Goal: Information Seeking & Learning: Understand process/instructions

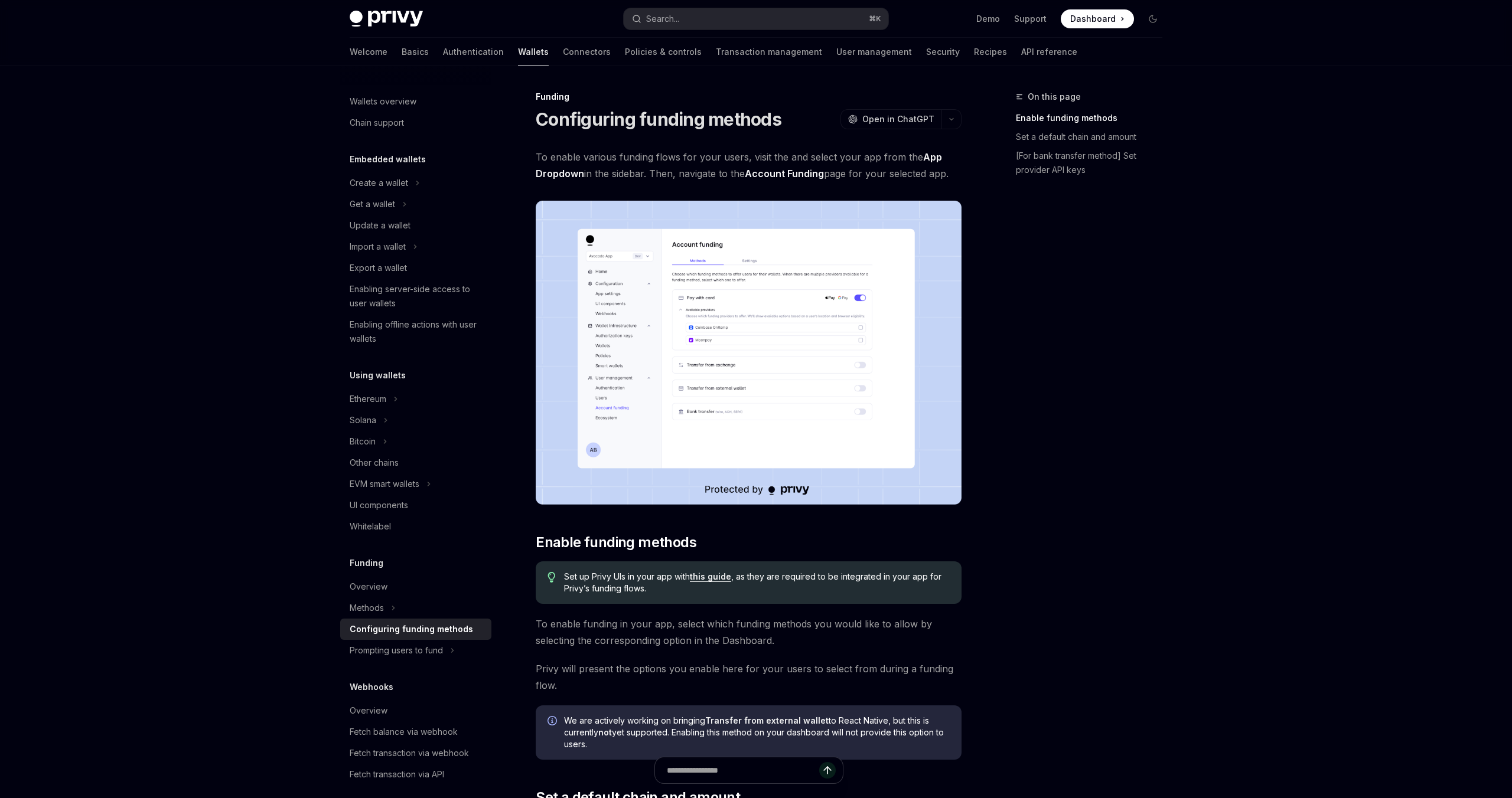
click at [703, 573] on link "this guide" at bounding box center [710, 577] width 42 height 11
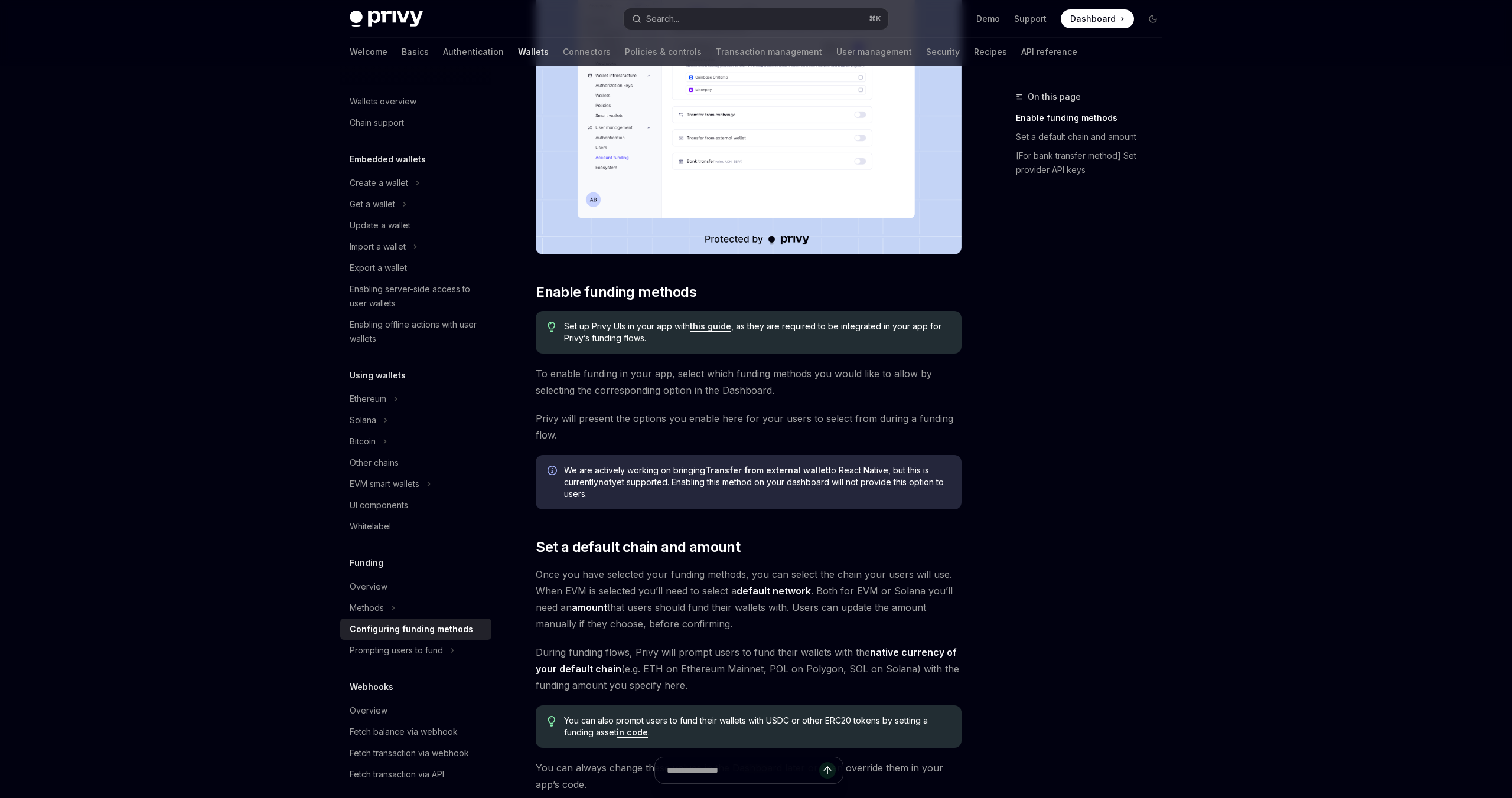
click at [1311, 263] on div "Privy Docs home page Search... ⌘ K Demo Support Dashboard Dashboard Search... N…" at bounding box center [756, 573] width 1512 height 1647
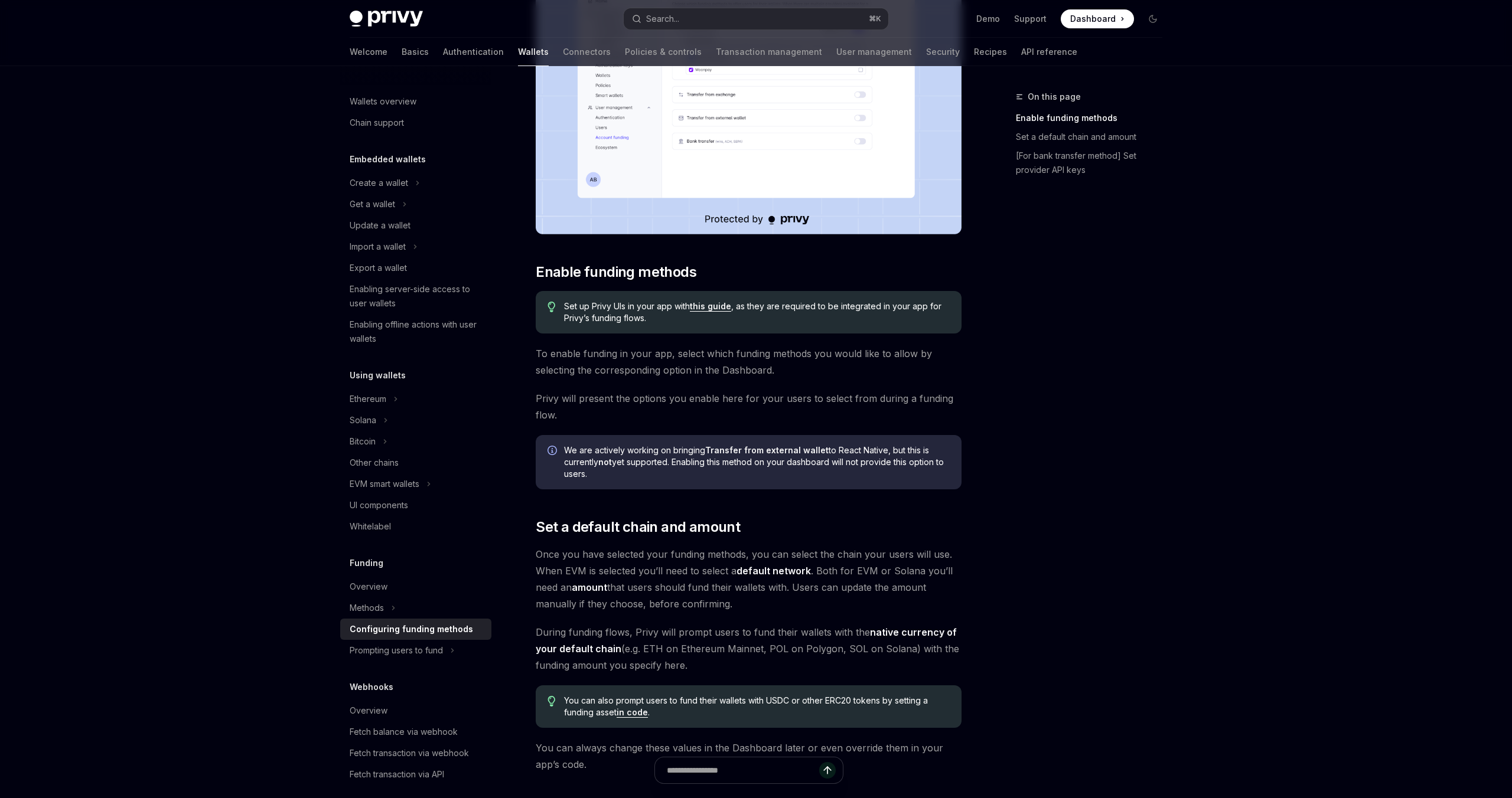
scroll to position [274, 0]
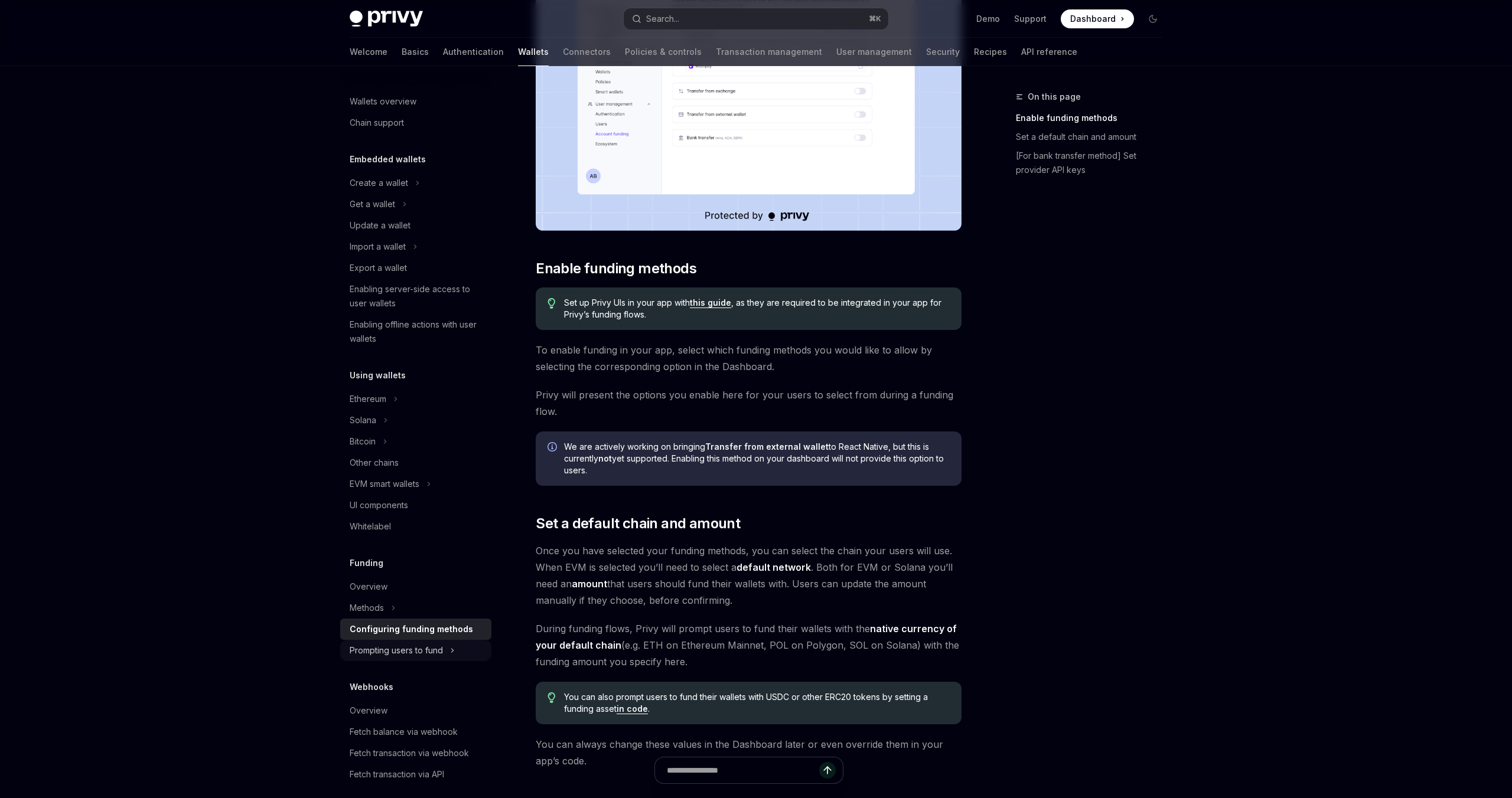
click at [450, 646] on icon at bounding box center [453, 650] width 5 height 14
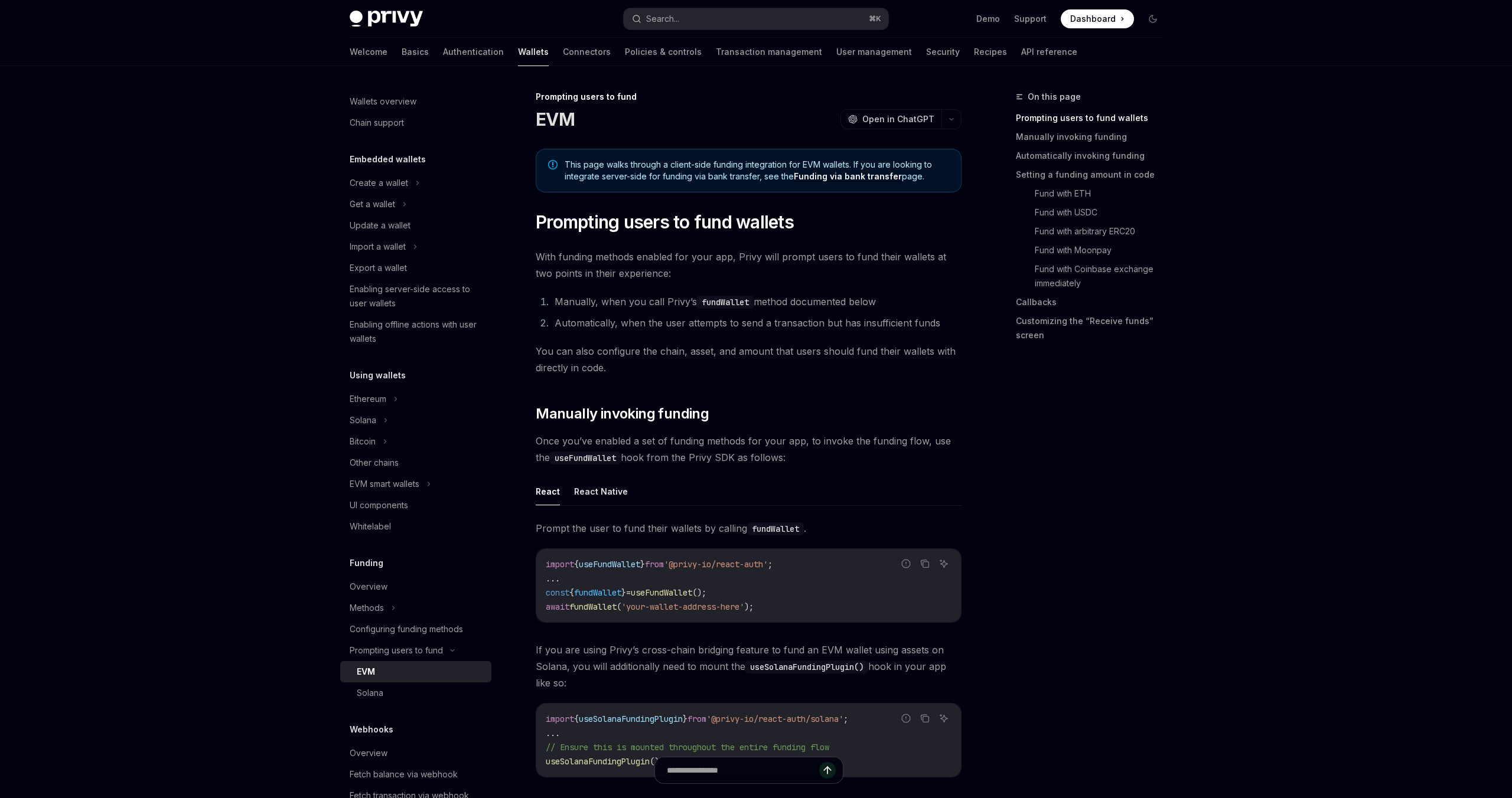
click at [687, 453] on span "Once you’ve enabled a set of funding methods for your app, to invoke the fundin…" at bounding box center [748, 449] width 426 height 33
type textarea "*"
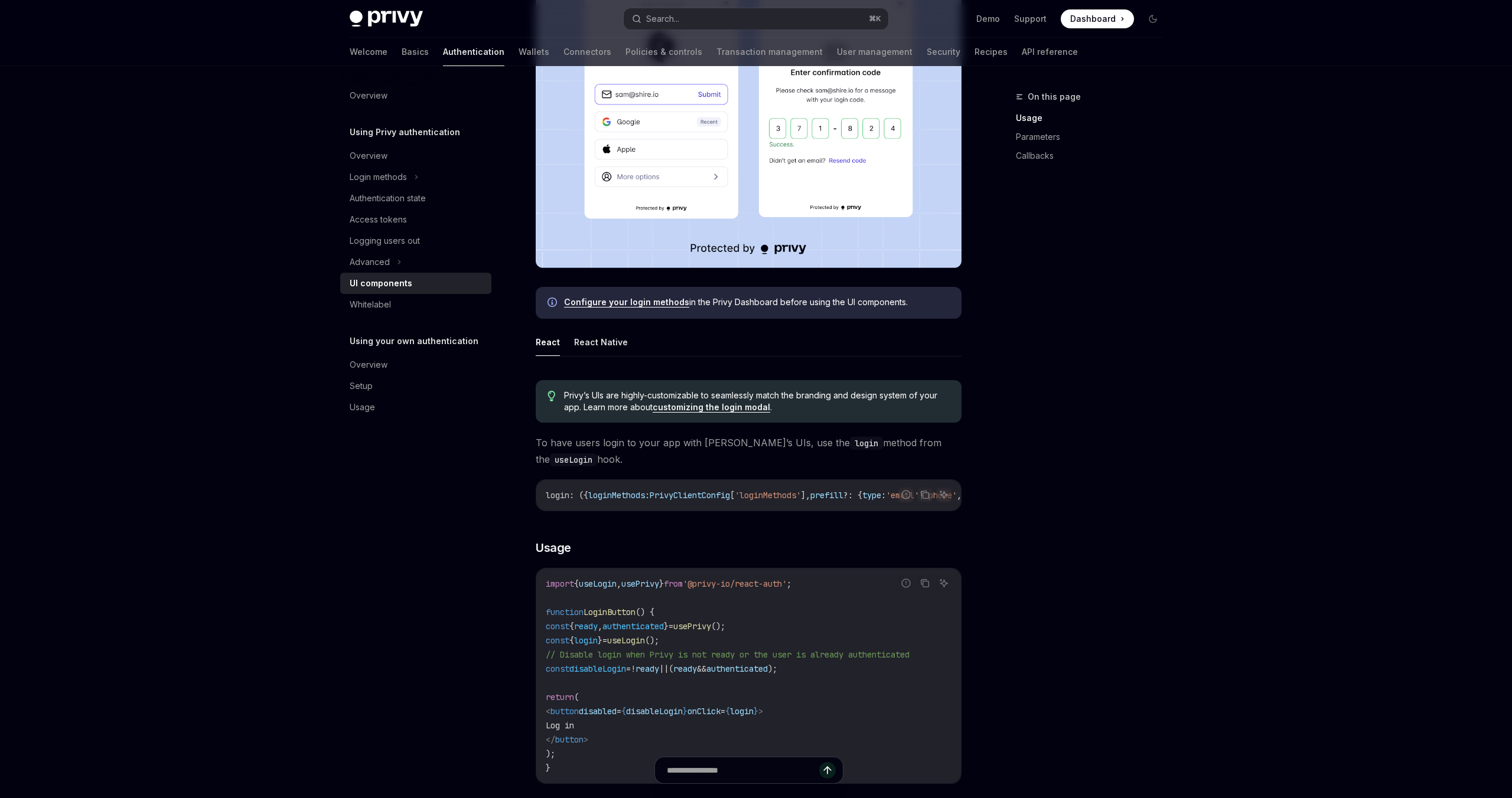
scroll to position [410, 0]
